Goal: Information Seeking & Learning: Learn about a topic

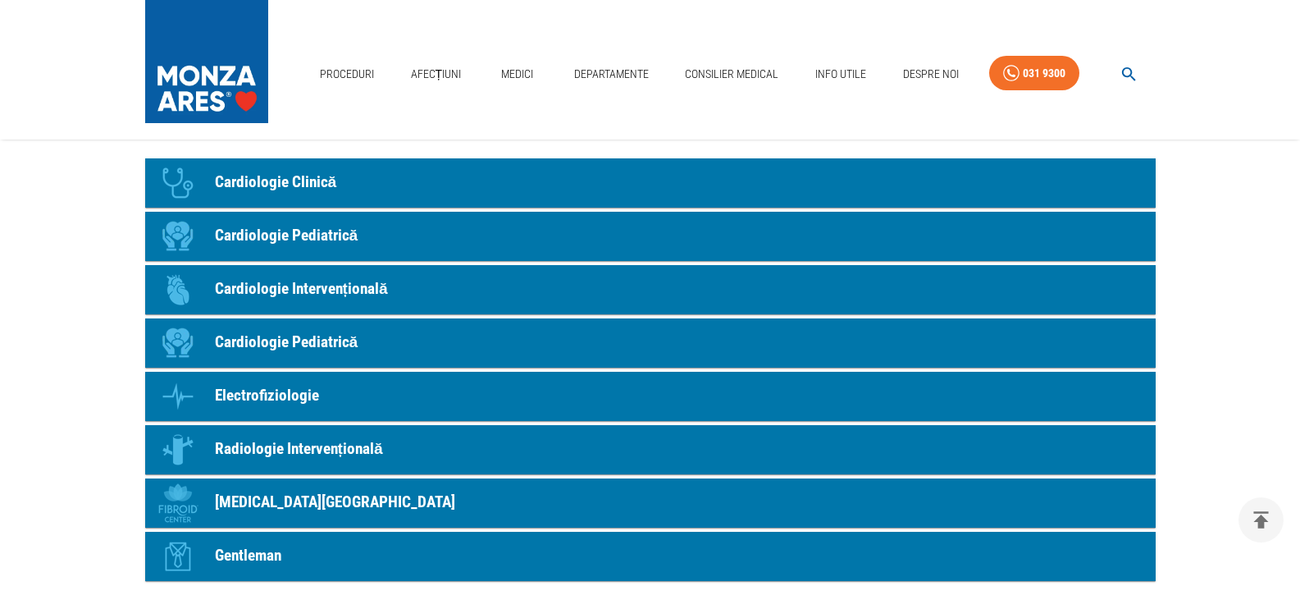
scroll to position [1313, 0]
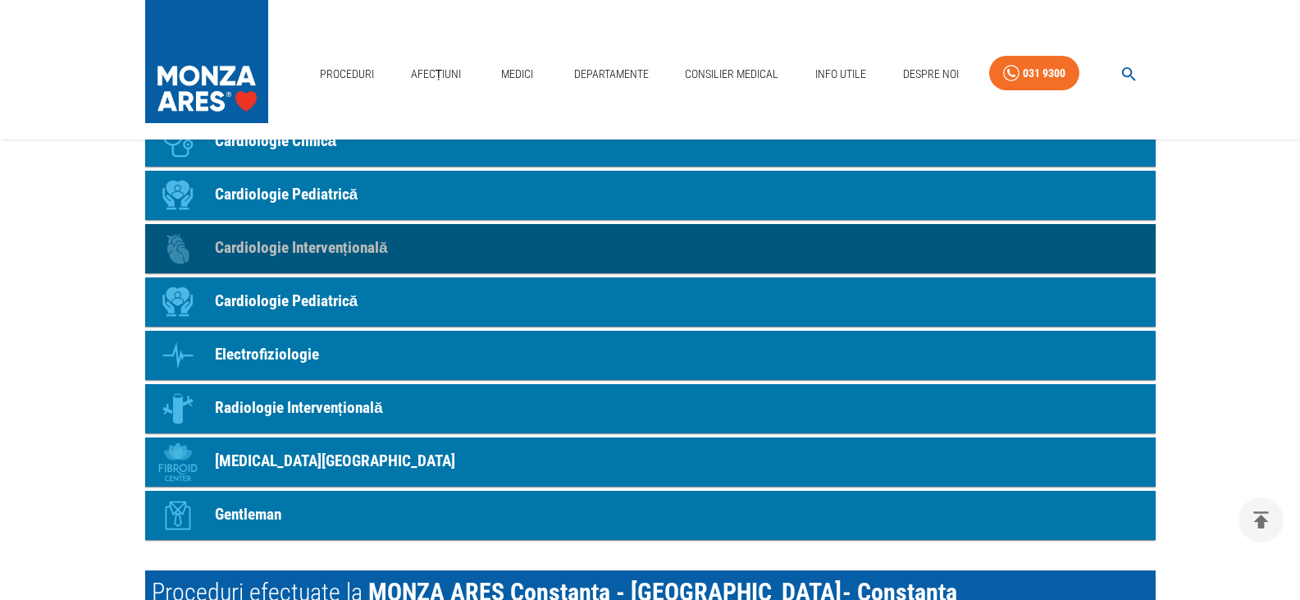
click at [388, 224] on link "Icon Cardiologie Intervențională" at bounding box center [650, 248] width 1011 height 49
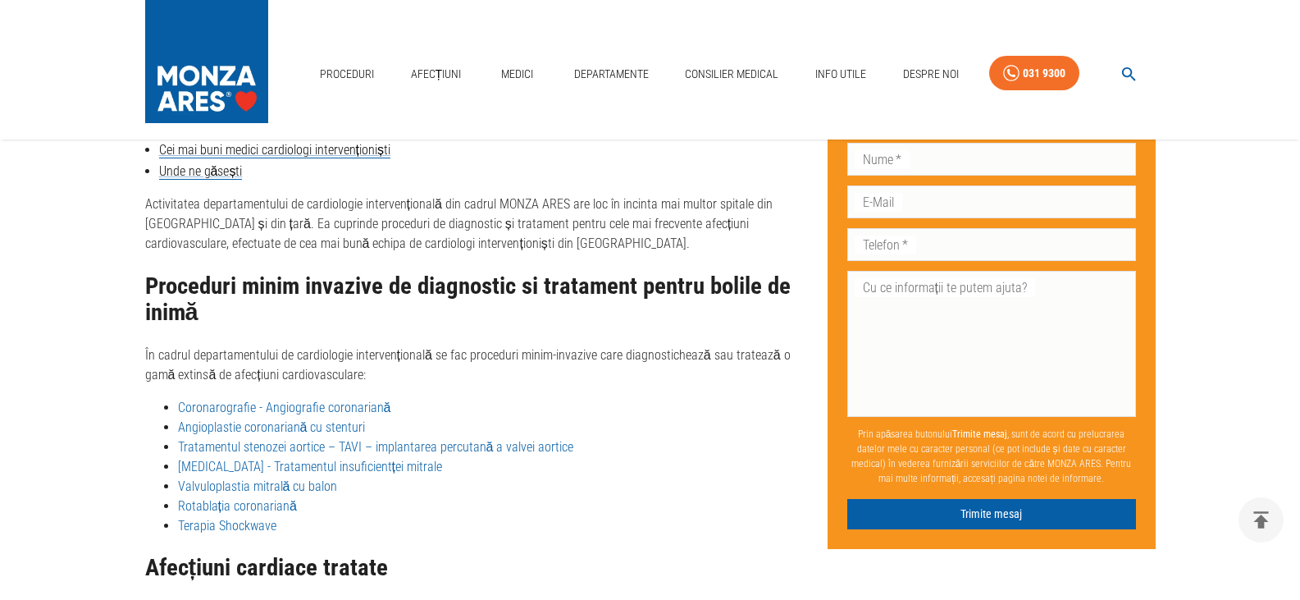
scroll to position [2347, 0]
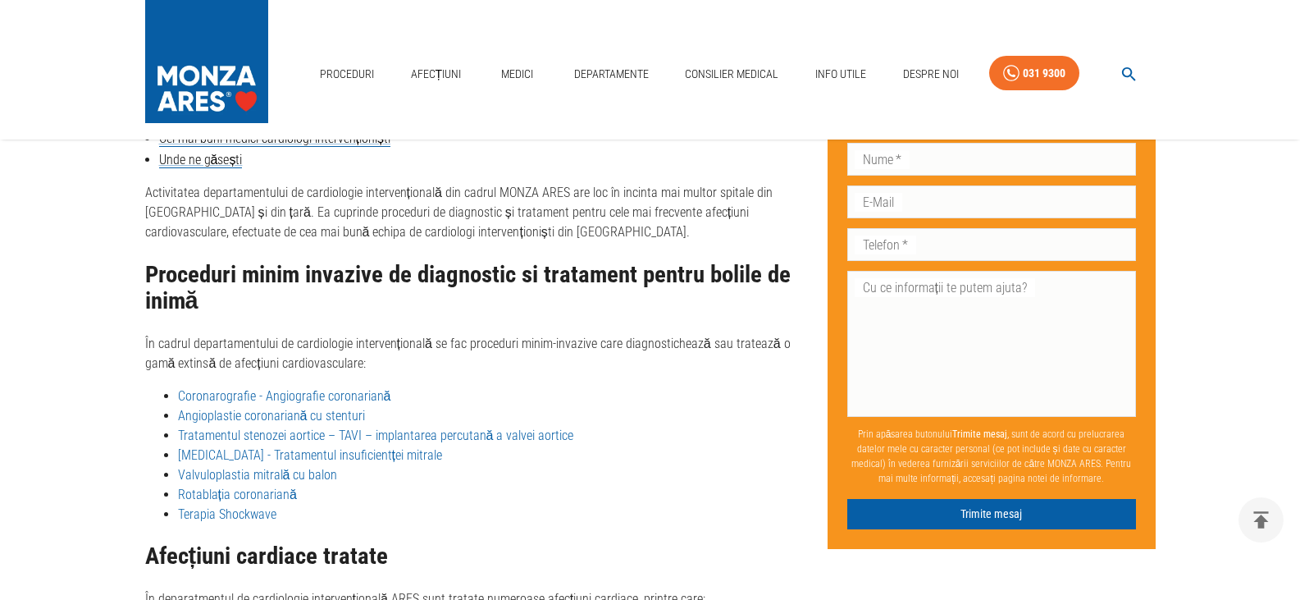
click at [208, 388] on link "Coronarografie - Angiografie coronariană" at bounding box center [284, 396] width 213 height 16
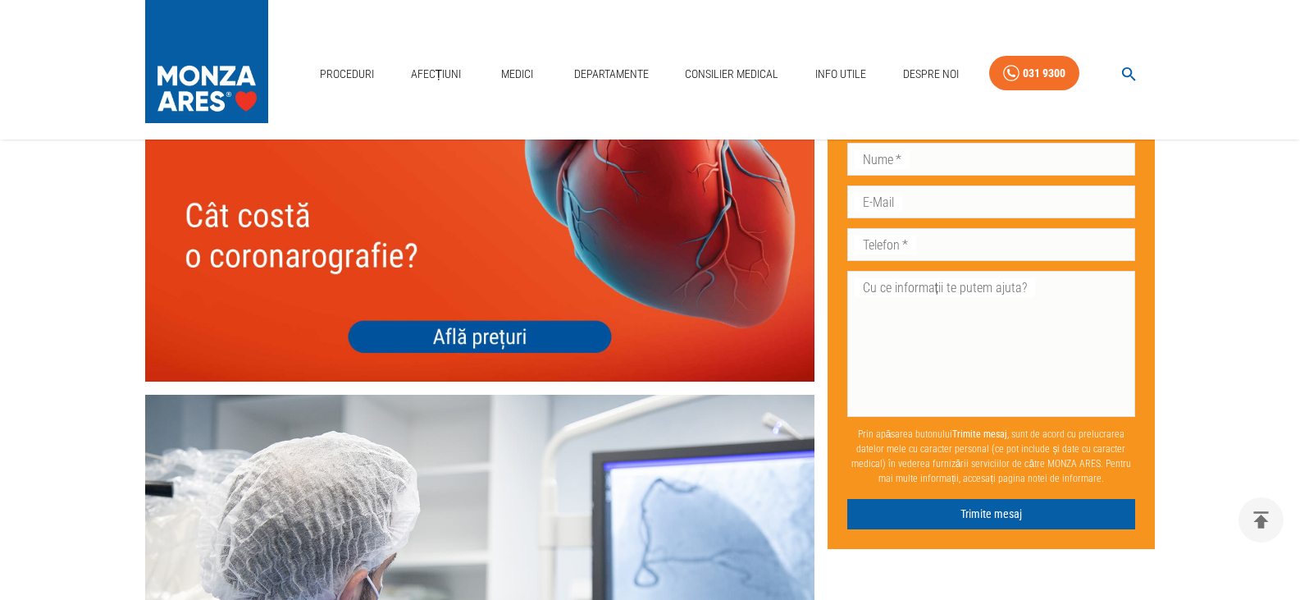
scroll to position [5661, 0]
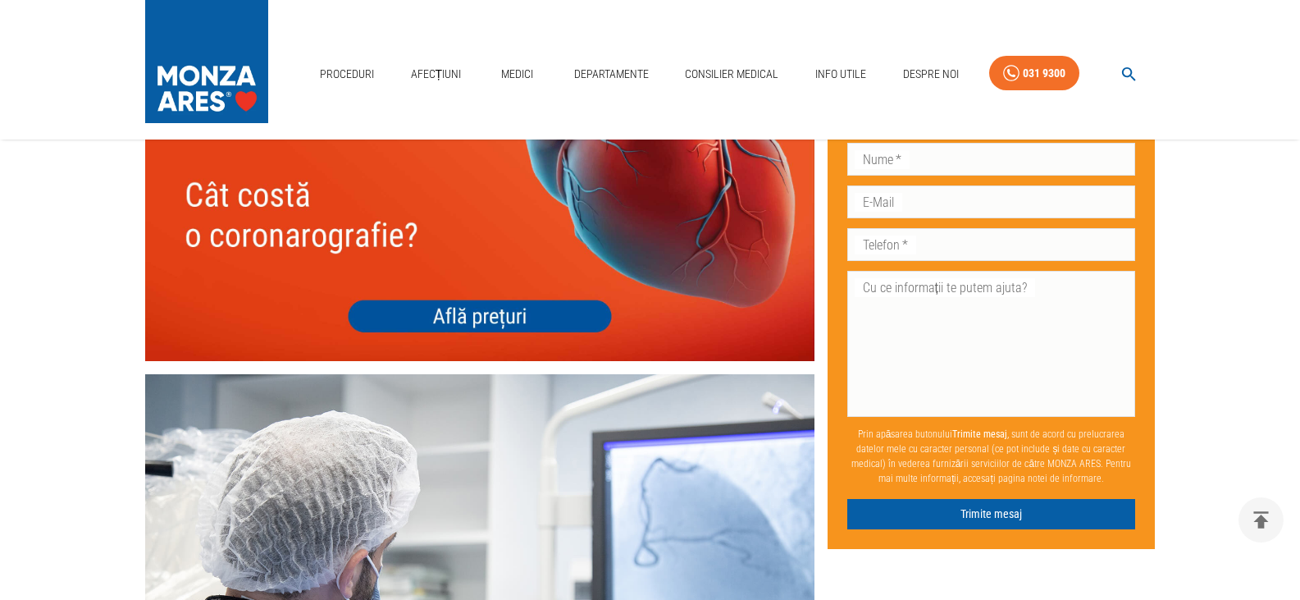
click at [584, 292] on img at bounding box center [480, 226] width 670 height 267
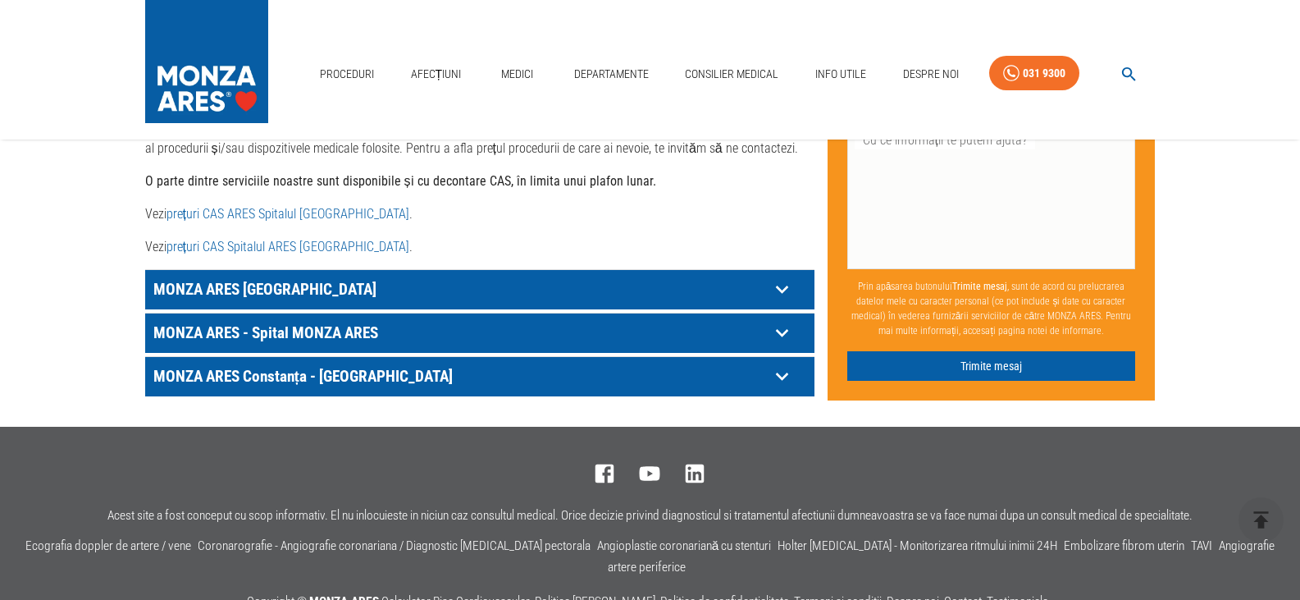
scroll to position [877, 0]
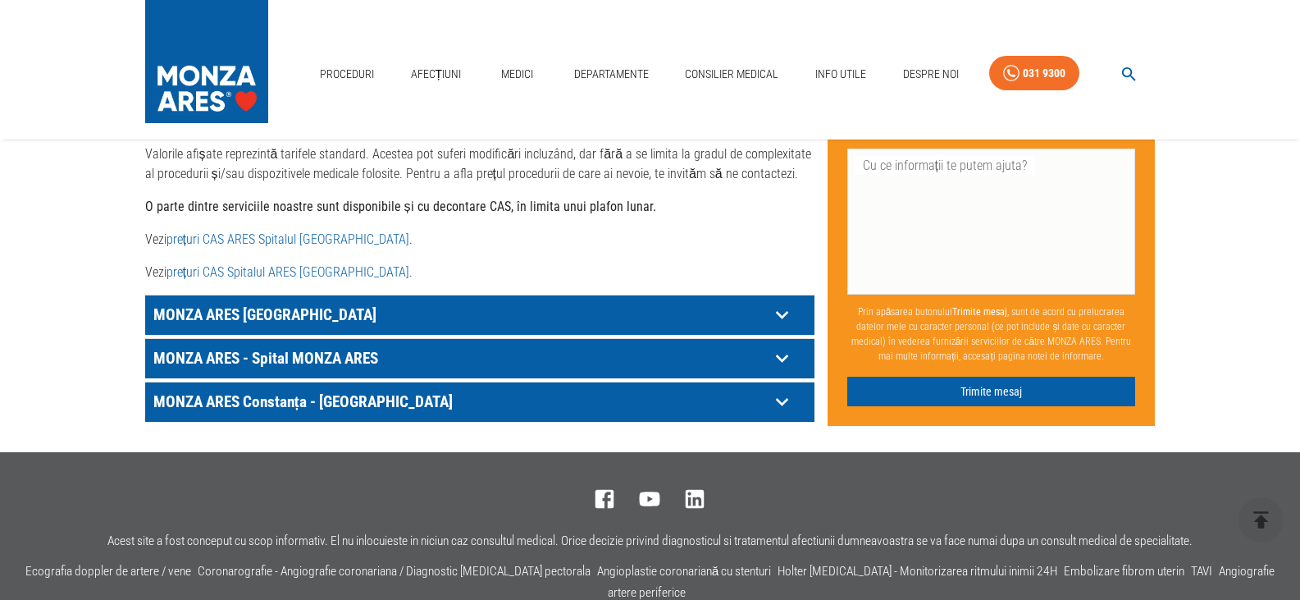
click at [319, 389] on p "MONZA ARES Constanța - [GEOGRAPHIC_DATA]" at bounding box center [459, 401] width 620 height 25
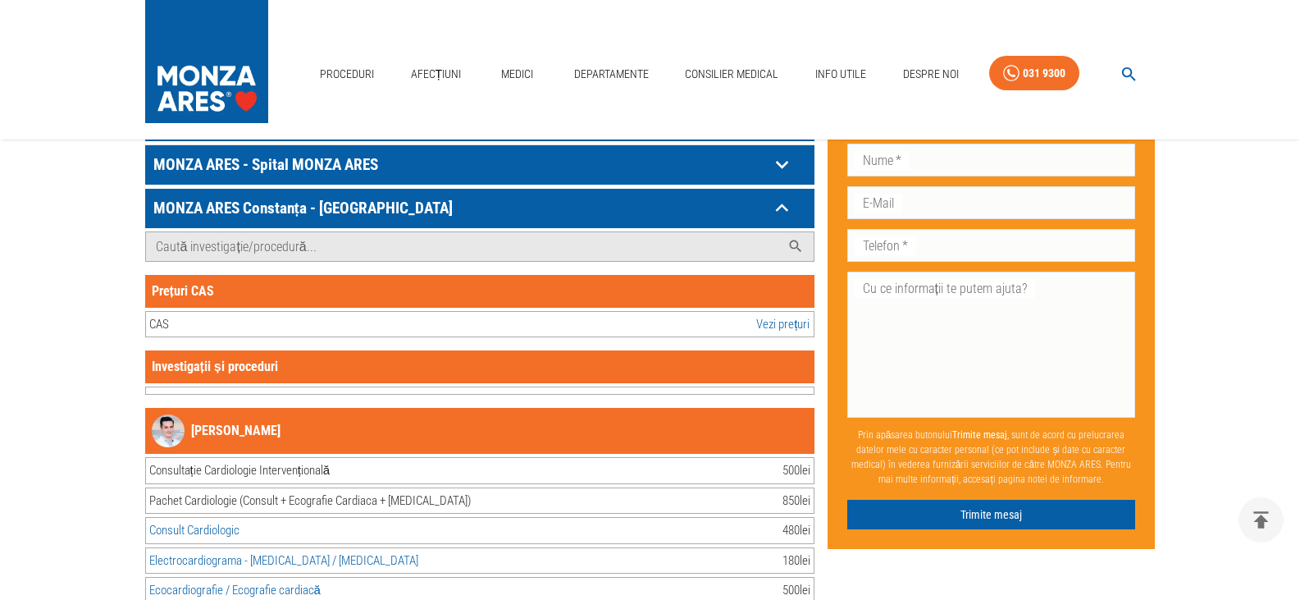
scroll to position [1041, 0]
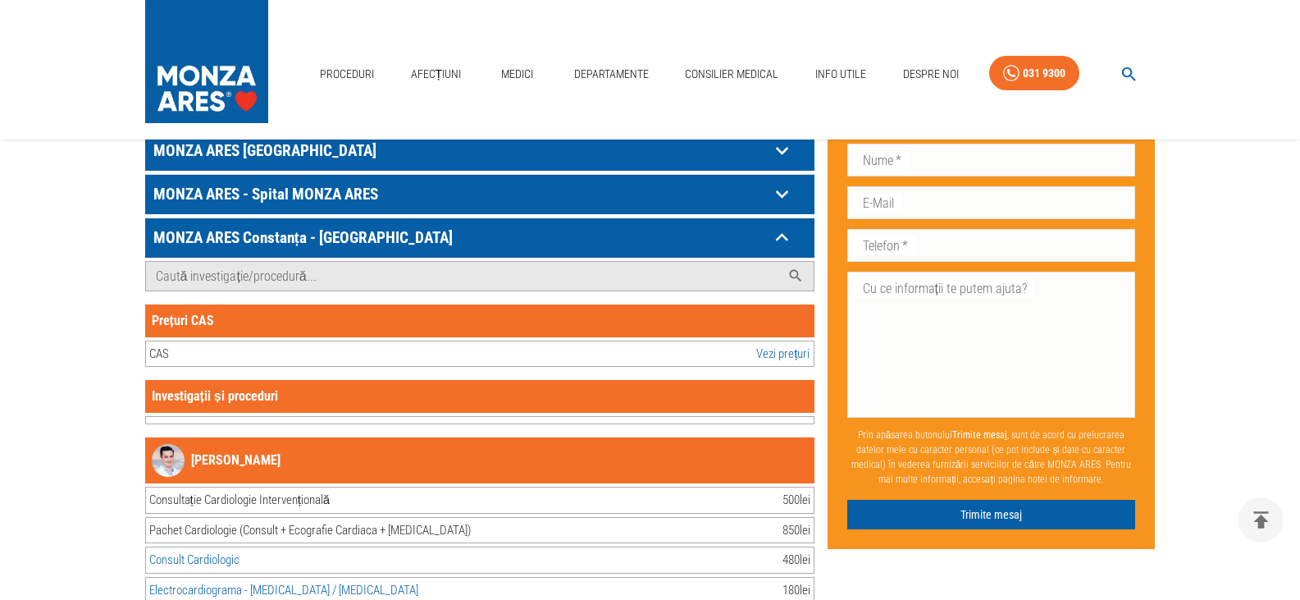
click at [781, 345] on link "Vezi prețuri" at bounding box center [783, 354] width 53 height 19
click at [155, 345] on div "CAS" at bounding box center [159, 354] width 20 height 19
click at [287, 262] on input "Caută investigație/procedură..." at bounding box center [463, 276] width 635 height 29
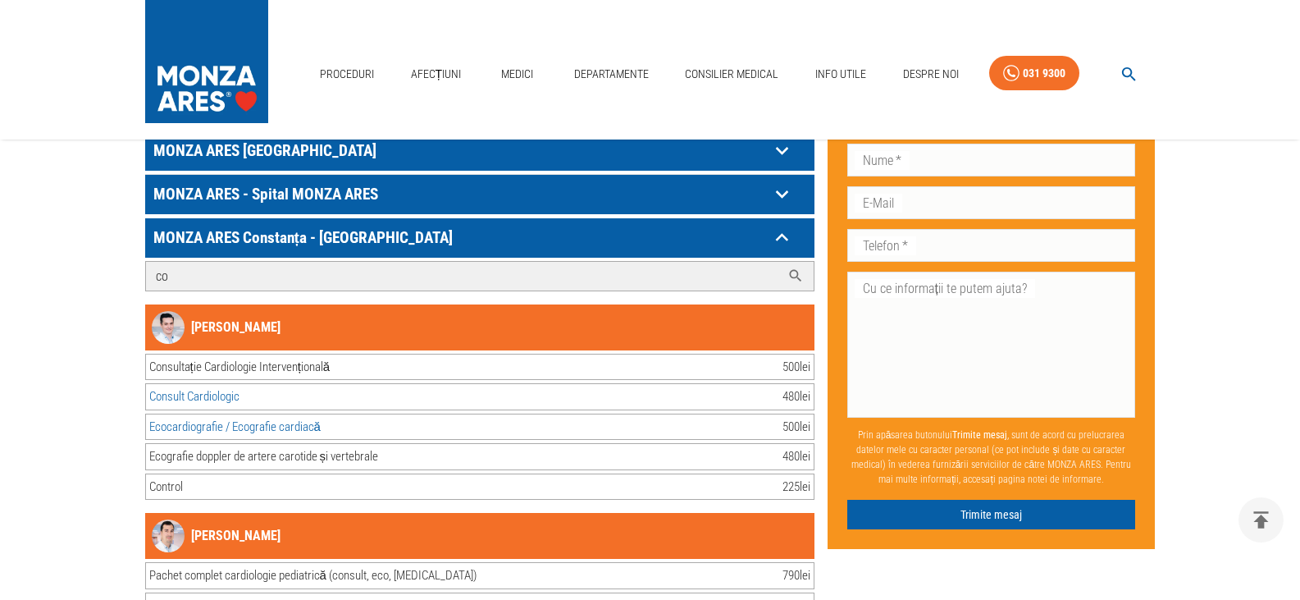
type input "c"
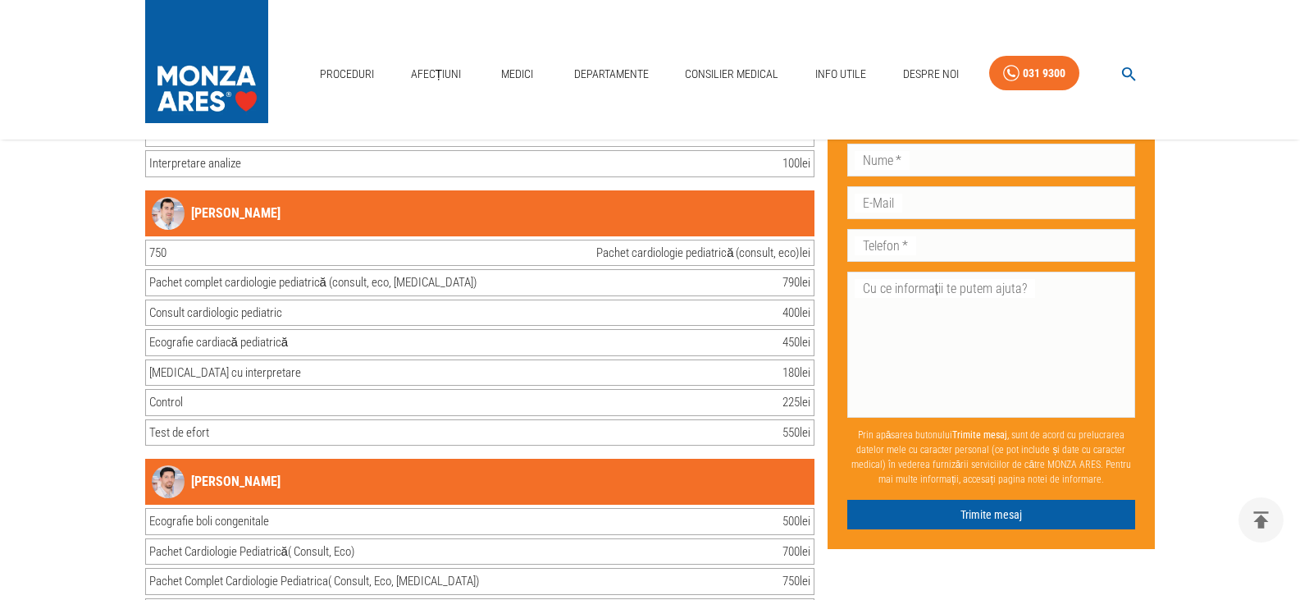
scroll to position [1686, 0]
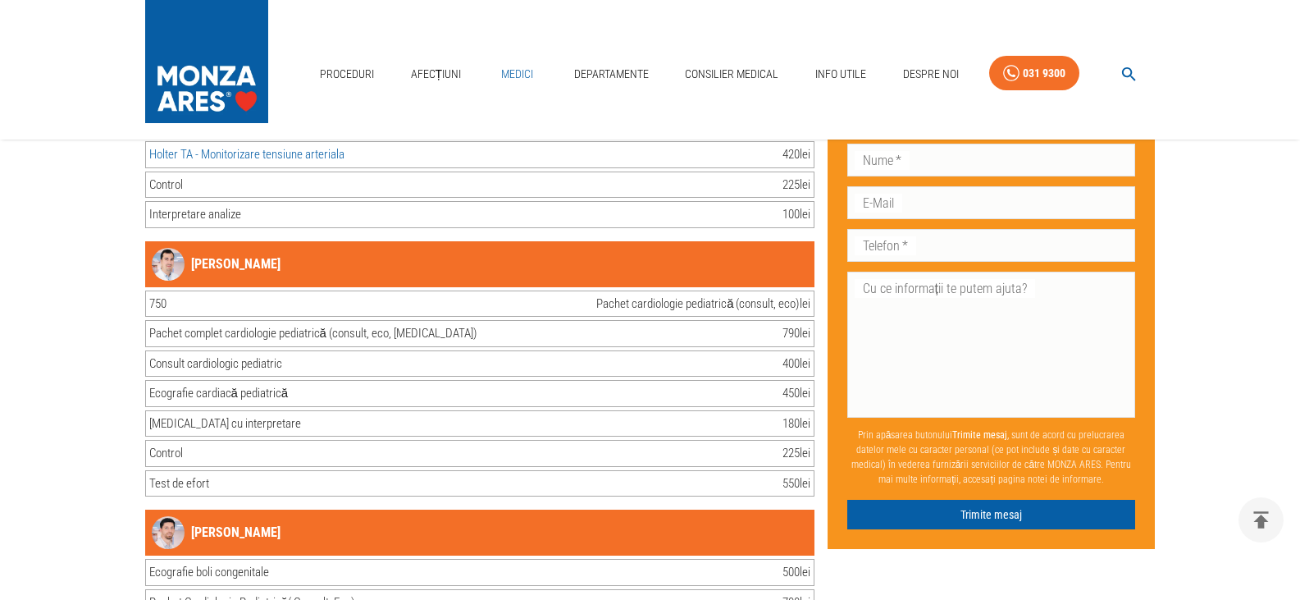
click at [518, 68] on link "Medici" at bounding box center [517, 74] width 53 height 34
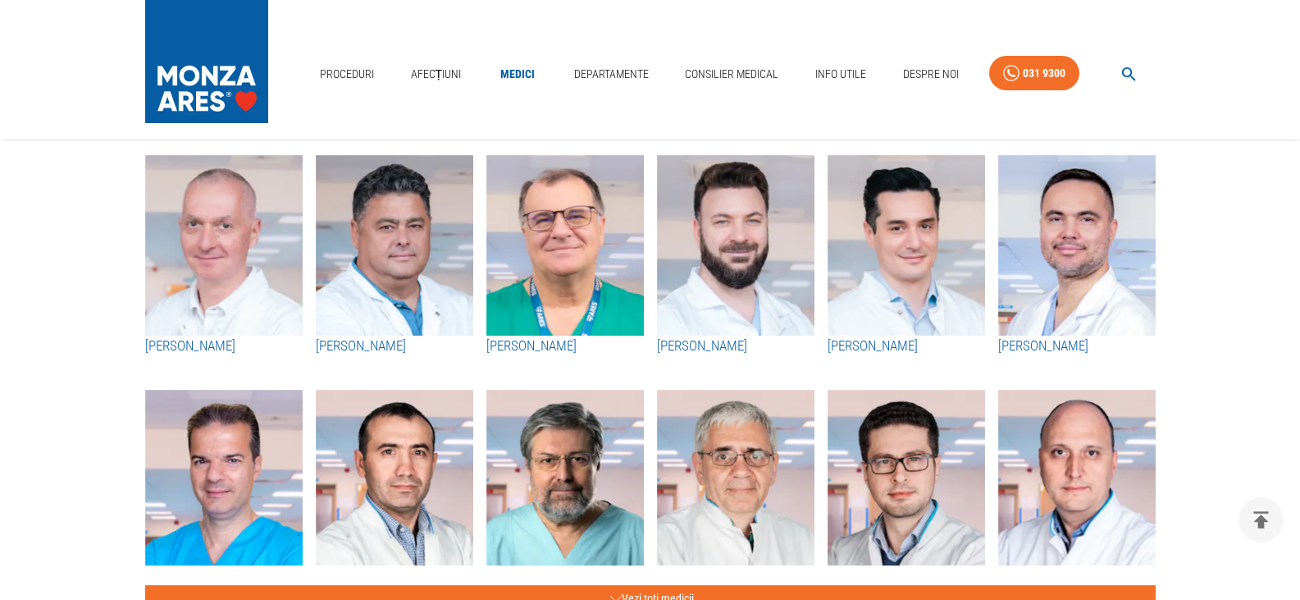
scroll to position [656, 0]
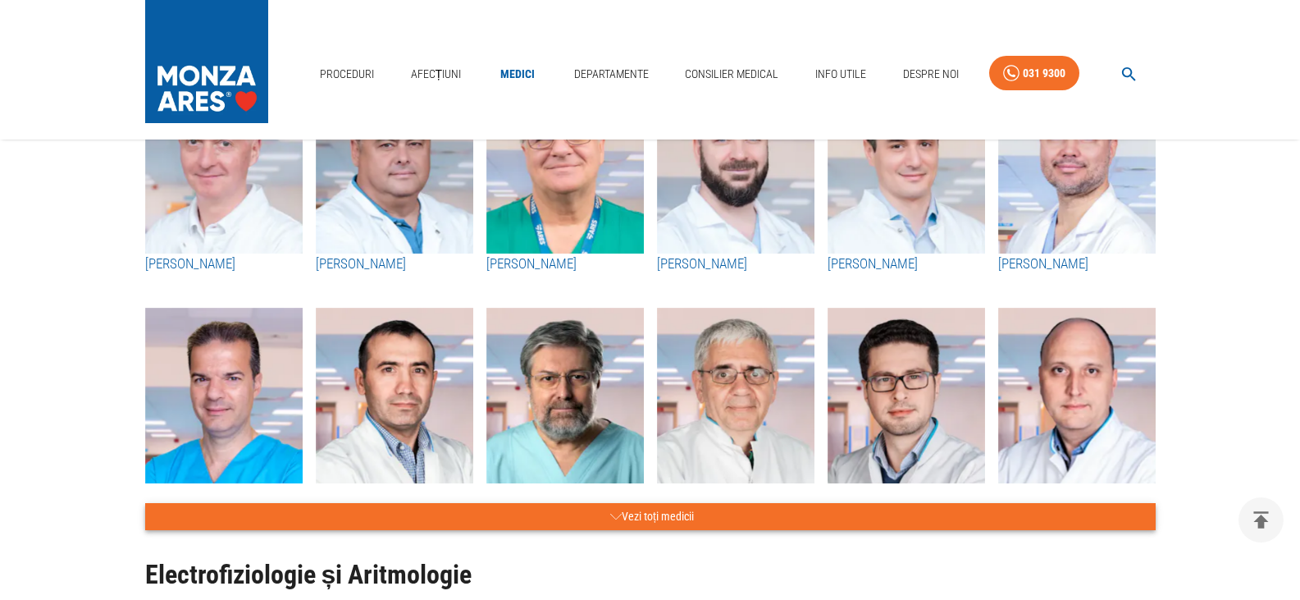
click at [651, 520] on button "Vezi toți medicii" at bounding box center [650, 516] width 1011 height 27
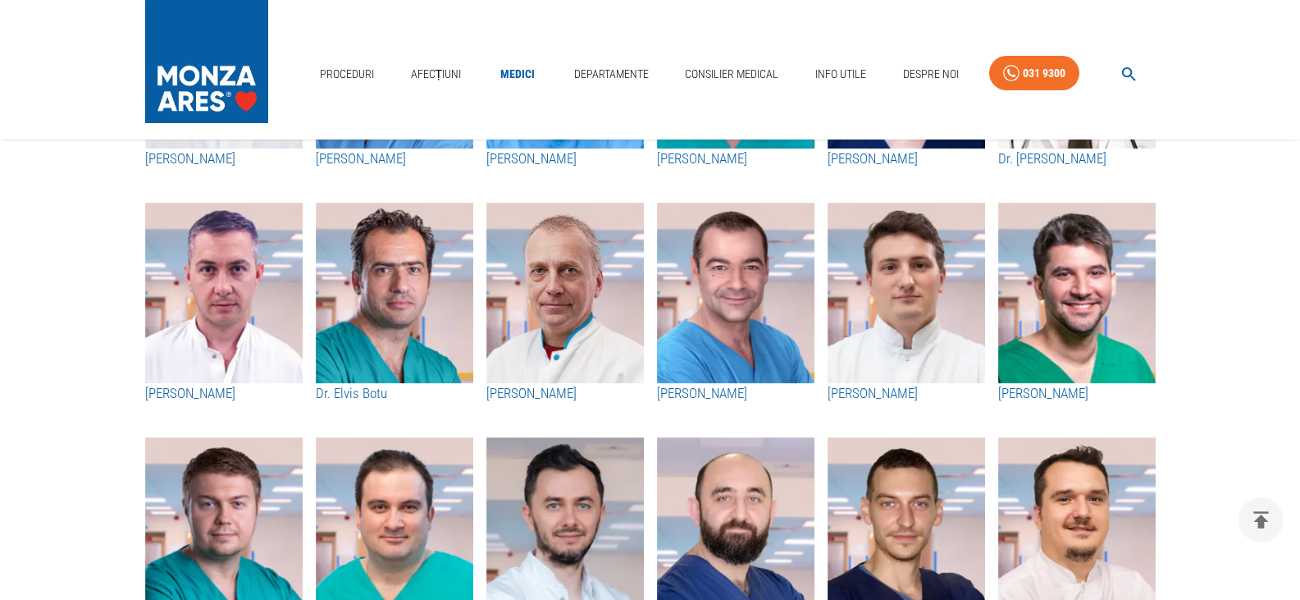
scroll to position [1477, 0]
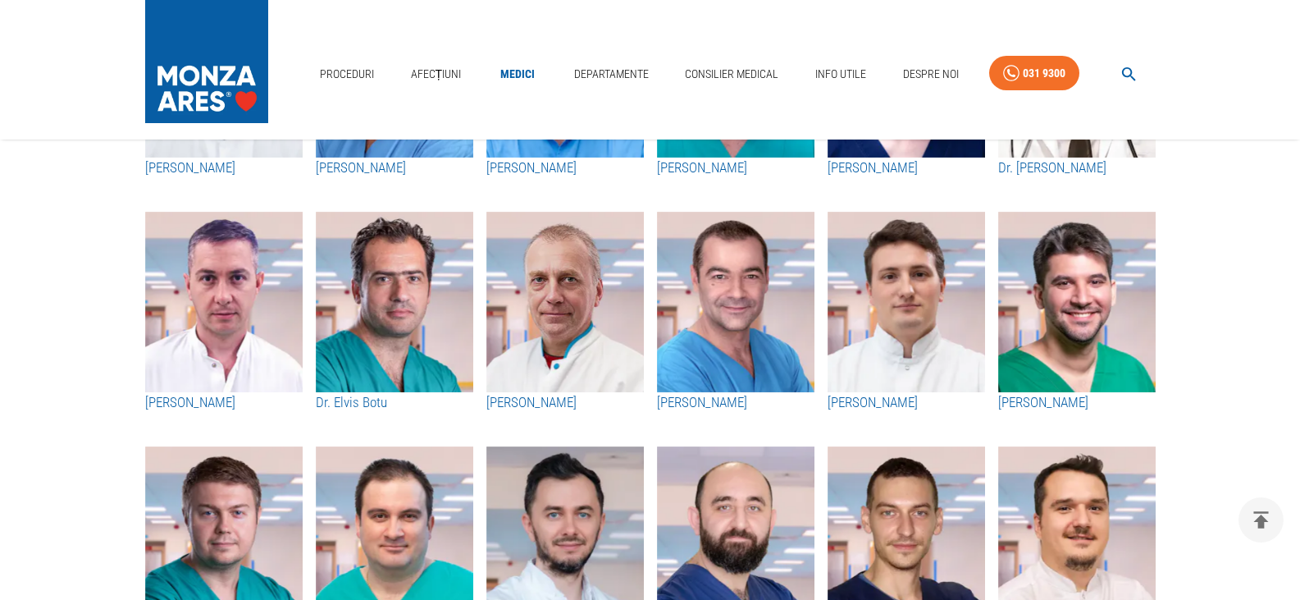
click at [1088, 332] on img "button" at bounding box center [1078, 302] width 158 height 181
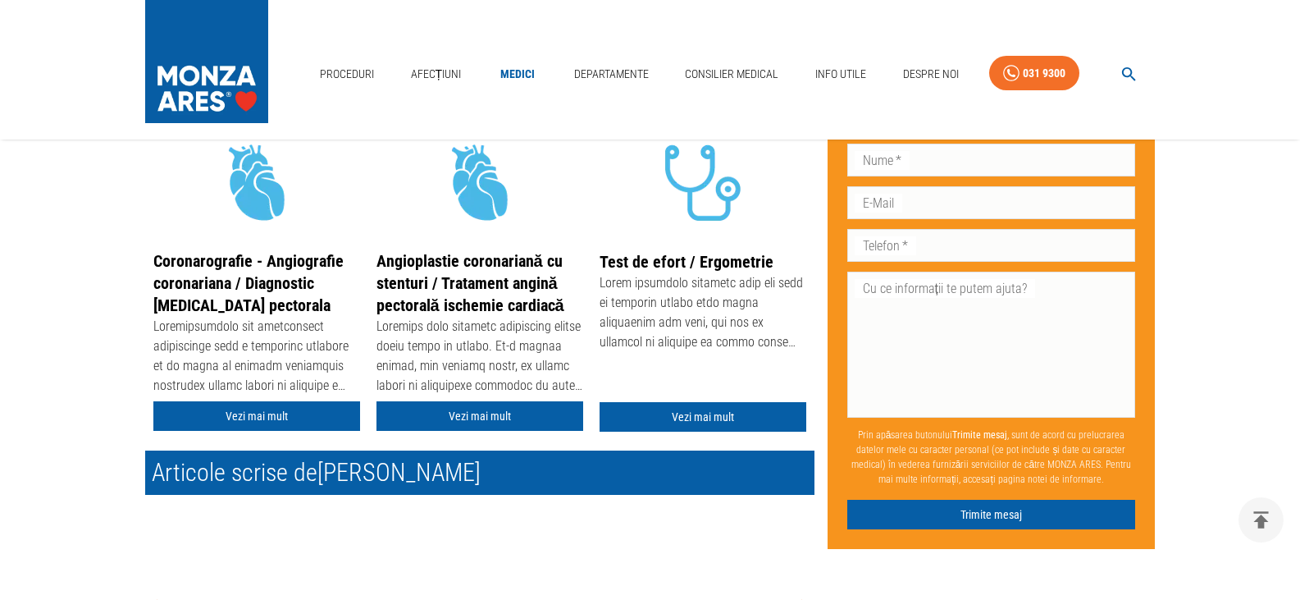
scroll to position [492, 0]
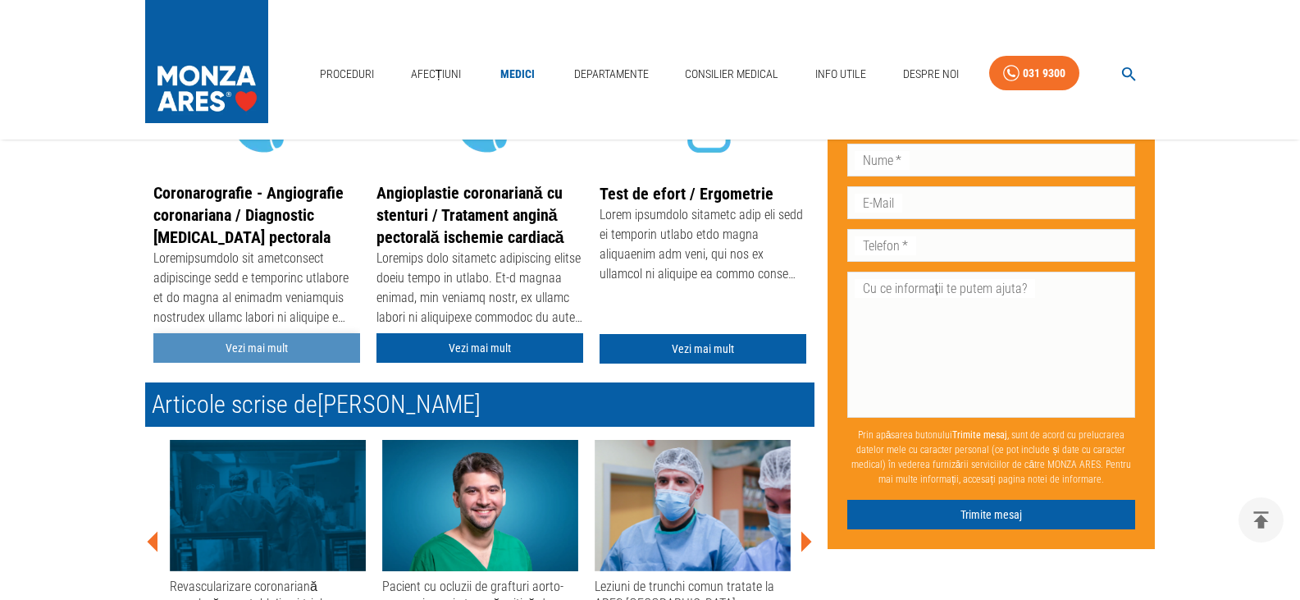
click at [264, 352] on link "Vezi mai mult" at bounding box center [256, 348] width 207 height 30
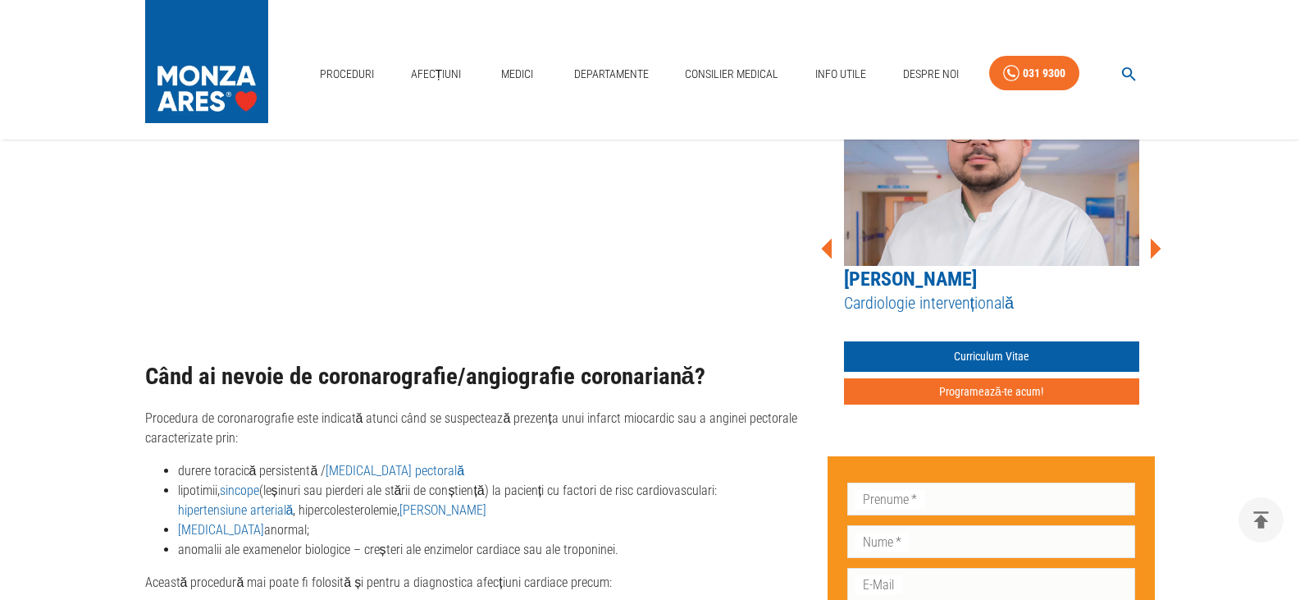
scroll to position [1559, 0]
